Goal: Task Accomplishment & Management: Manage account settings

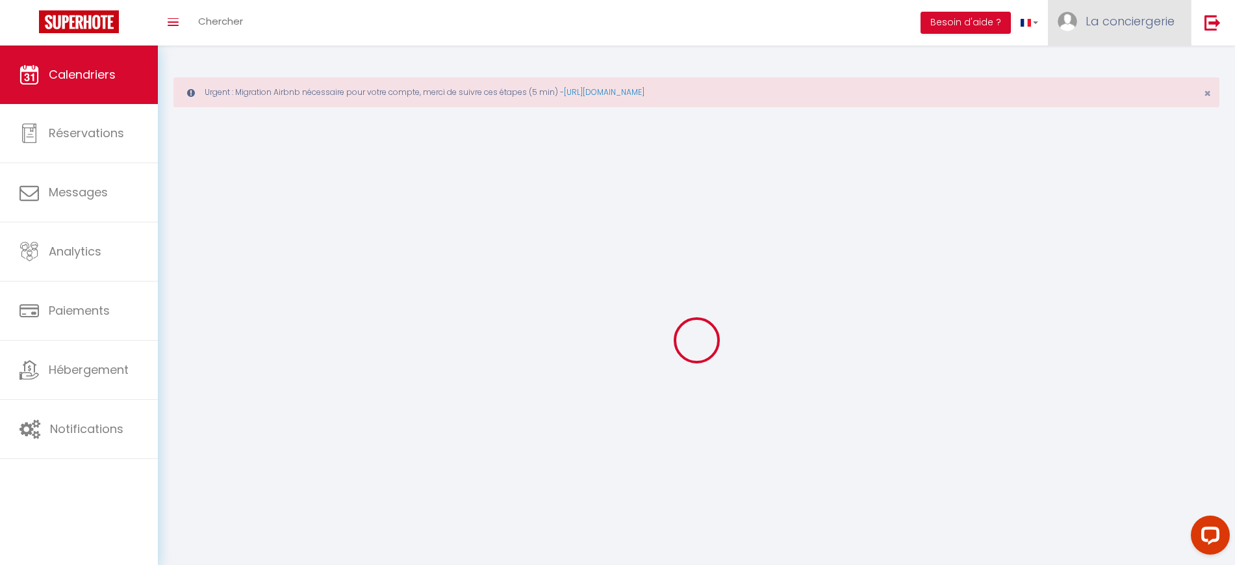
click at [1144, 31] on link "La conciergerie" at bounding box center [1119, 22] width 143 height 45
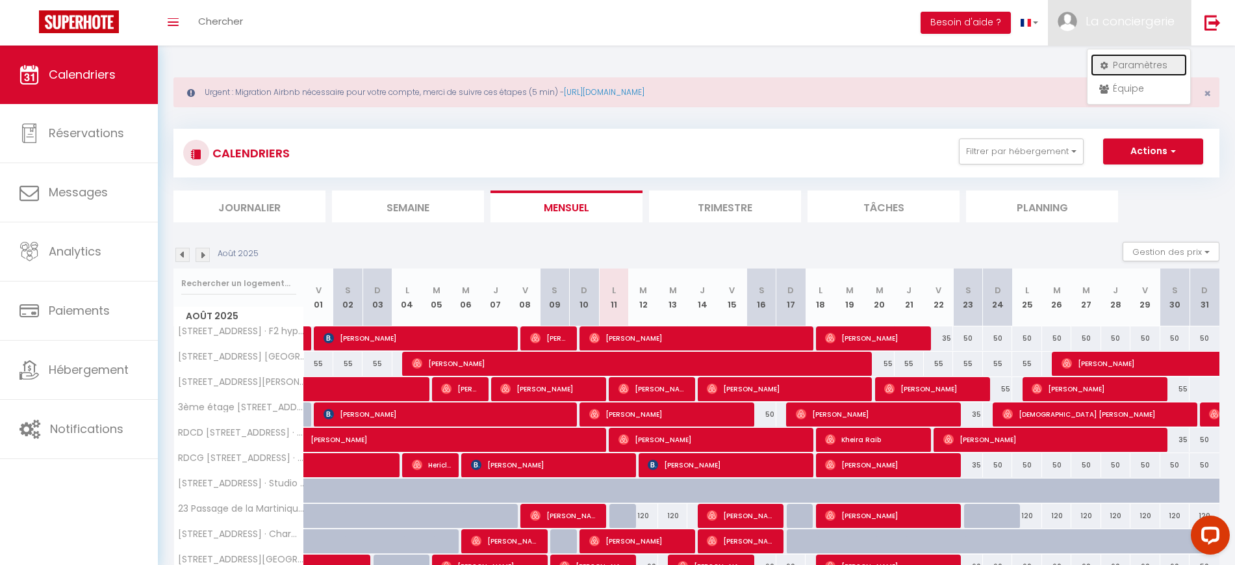
click at [1134, 60] on link "Paramètres" at bounding box center [1139, 65] width 96 height 22
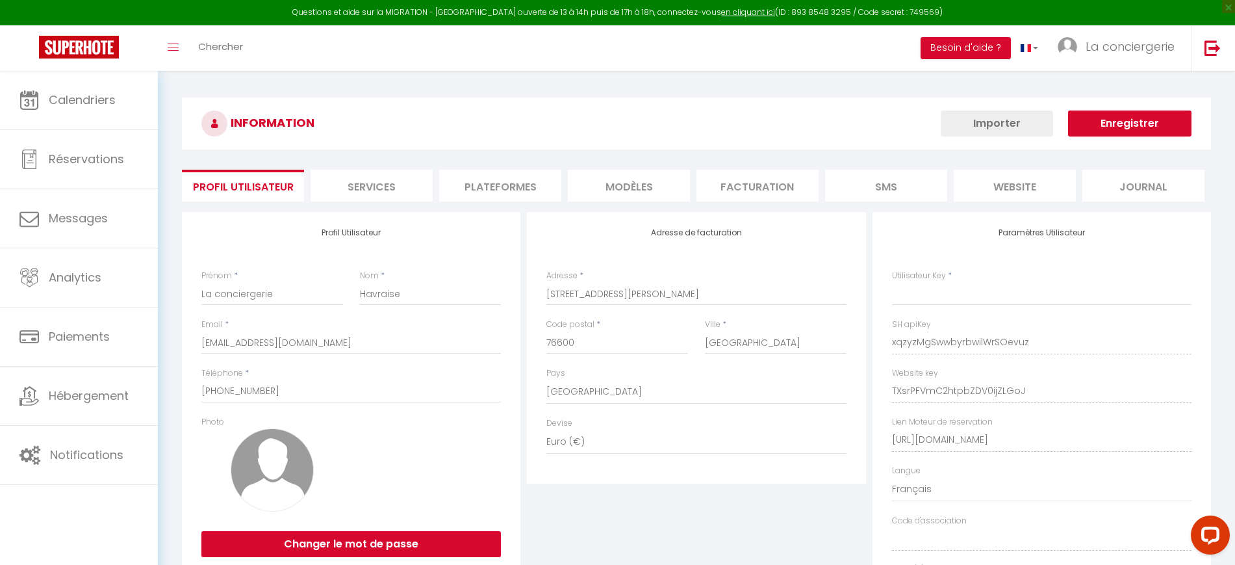
type input "xqzyzMgSwwbyrbwilWrSOevuz"
type input "TXsrPFVmC2htpbZDV0ijZLGoJ"
type input "[URL][DOMAIN_NAME]"
select select "fr"
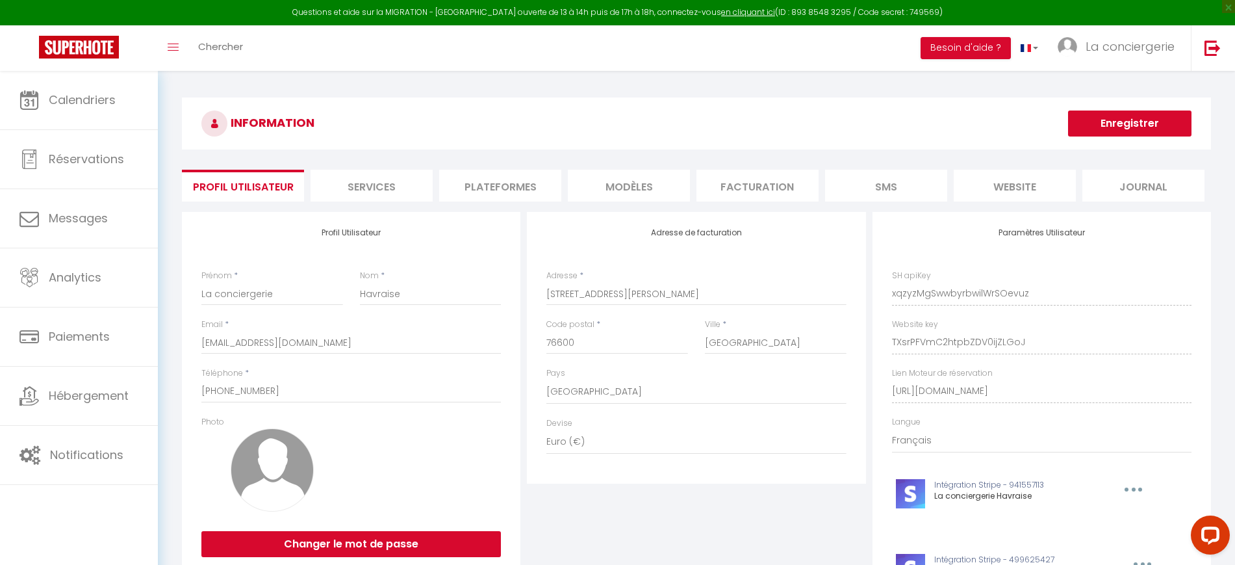
click at [518, 183] on li "Plateformes" at bounding box center [500, 186] width 122 height 32
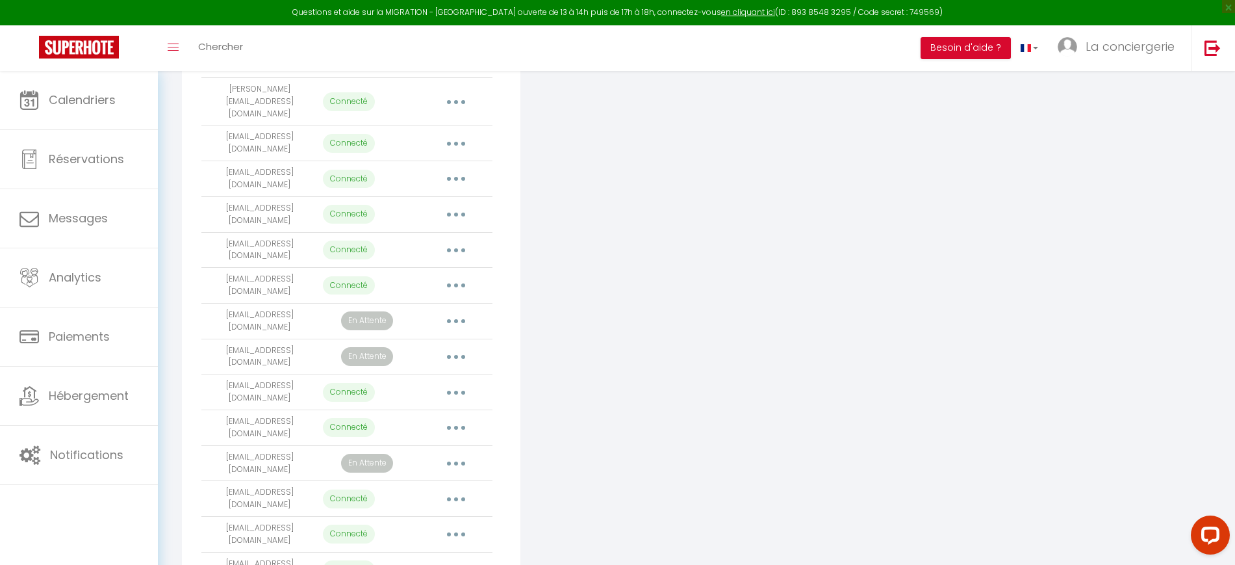
scroll to position [878, 0]
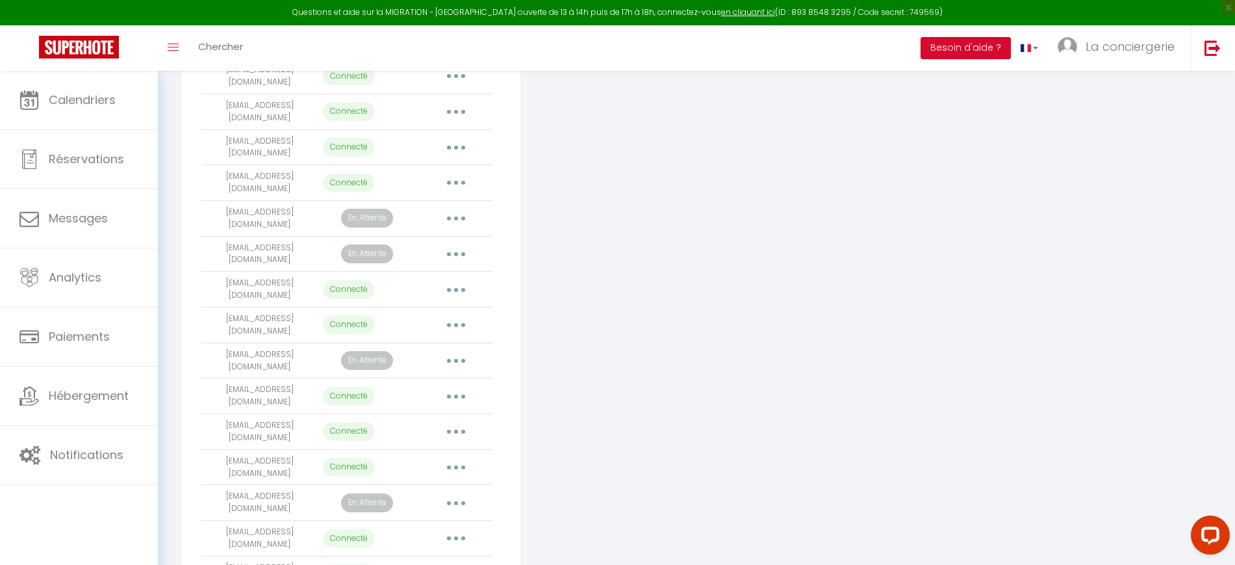
click at [441, 563] on button "button" at bounding box center [456, 573] width 36 height 21
